Goal: Transaction & Acquisition: Subscribe to service/newsletter

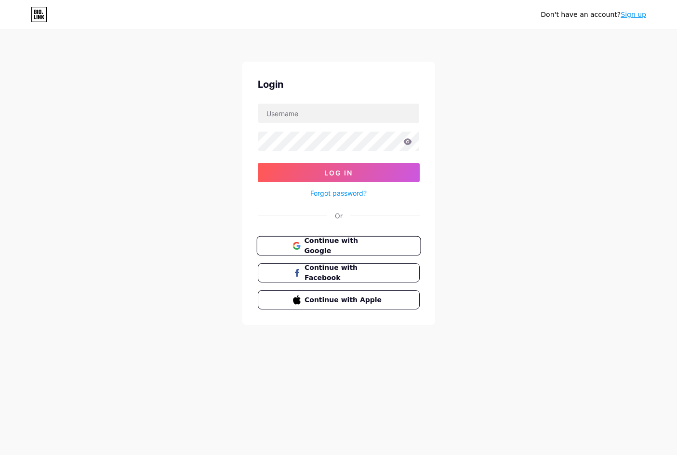
click at [334, 241] on span "Continue with Google" at bounding box center [344, 246] width 80 height 21
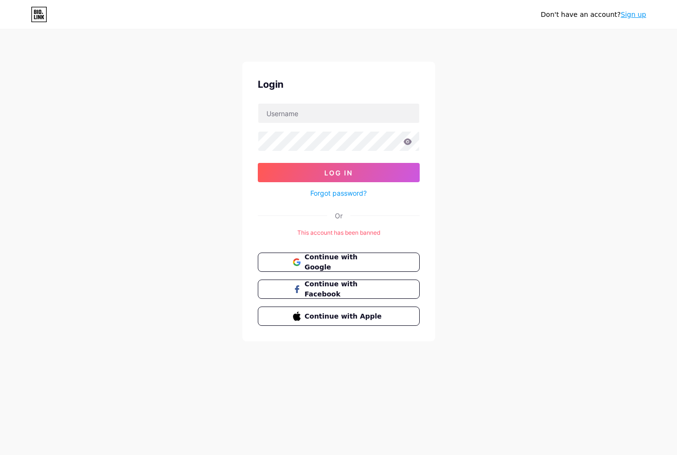
drag, startPoint x: 635, startPoint y: 14, endPoint x: 637, endPoint y: 19, distance: 5.2
click at [634, 14] on link "Sign up" at bounding box center [634, 15] width 26 height 8
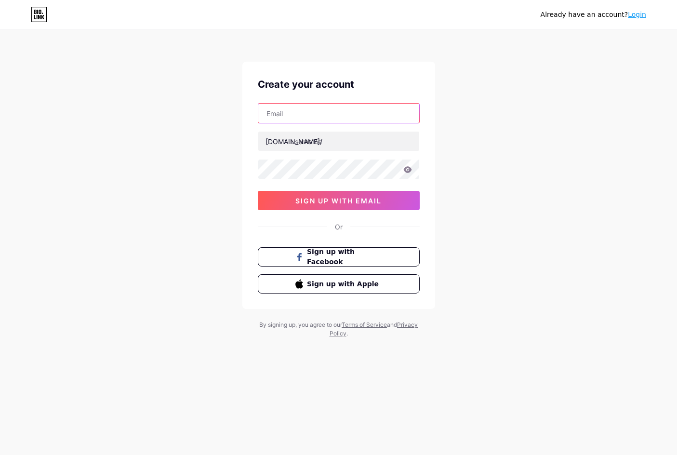
click at [319, 115] on input "text" at bounding box center [338, 113] width 161 height 19
type input "morganjosse999@gmail.com"
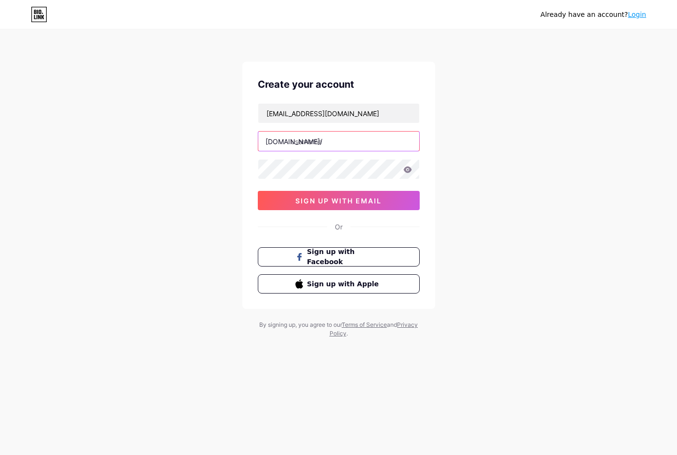
click at [302, 145] on input "text" at bounding box center [338, 141] width 161 height 19
click at [325, 149] on input "text" at bounding box center [338, 141] width 161 height 19
paste input "konohatoto78login"
type input "konohatoto78login1"
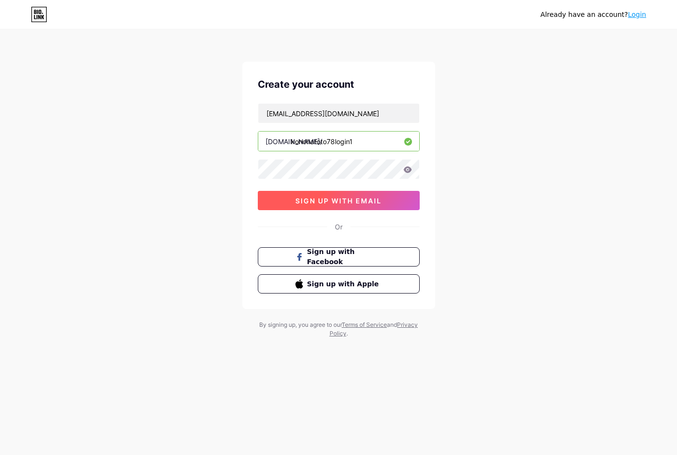
click at [335, 202] on span "sign up with email" at bounding box center [338, 201] width 86 height 8
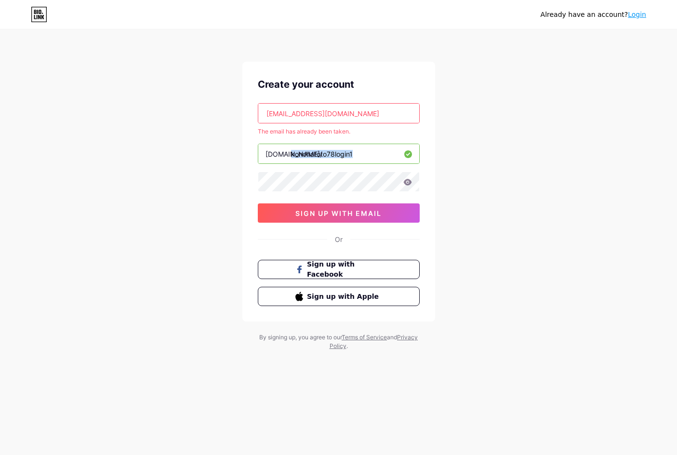
click at [211, 163] on div "Already have an account? Login Create your account morganjosse999@gmail.com The…" at bounding box center [338, 190] width 677 height 381
